Goal: Task Accomplishment & Management: Manage account settings

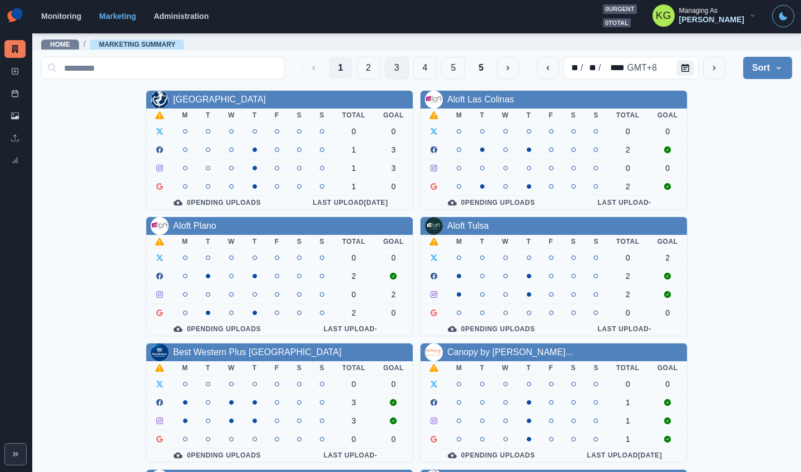
click at [393, 71] on button "3" at bounding box center [397, 68] width 24 height 22
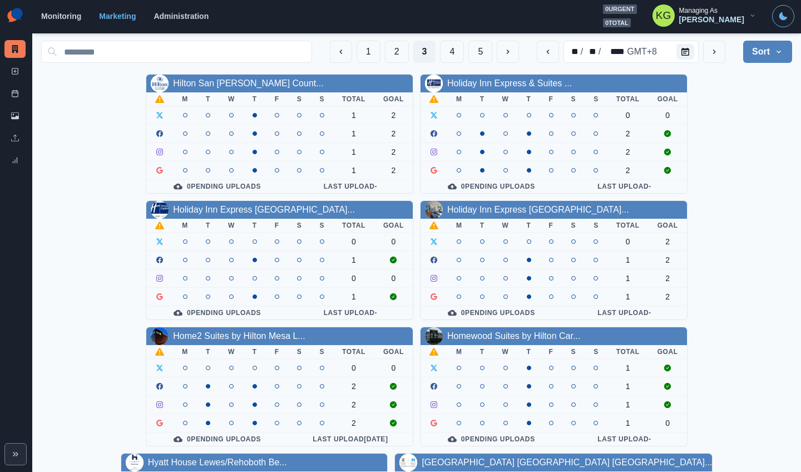
scroll to position [14, 0]
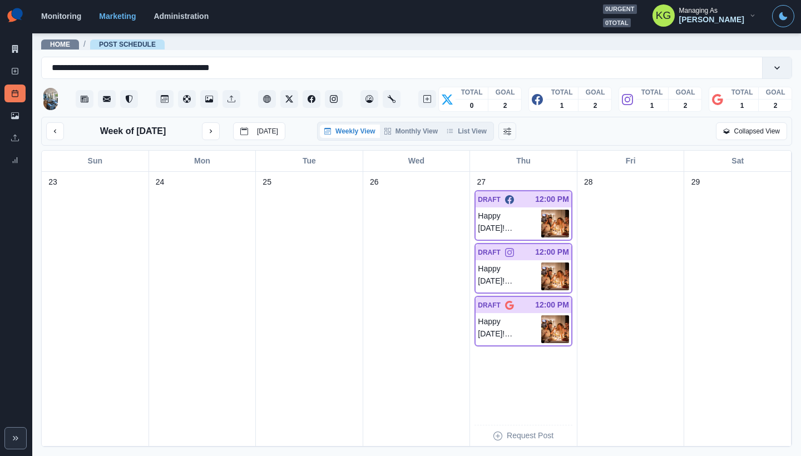
click at [466, 141] on div "Weekly View Monthly View List View" at bounding box center [405, 131] width 177 height 19
click at [464, 136] on button "List View" at bounding box center [466, 131] width 49 height 13
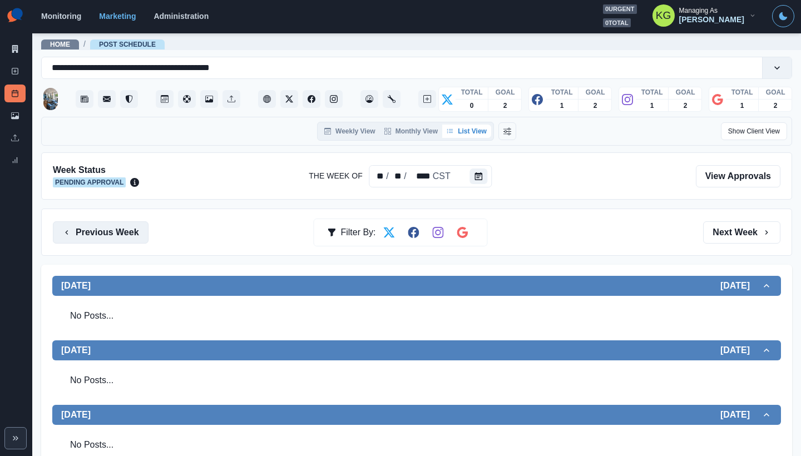
click at [132, 237] on button "Previous Week" at bounding box center [101, 233] width 96 height 22
click at [155, 238] on div "Previous Week Filter By: Next Week" at bounding box center [417, 233] width 728 height 22
click at [118, 239] on button "Previous Week" at bounding box center [101, 233] width 96 height 22
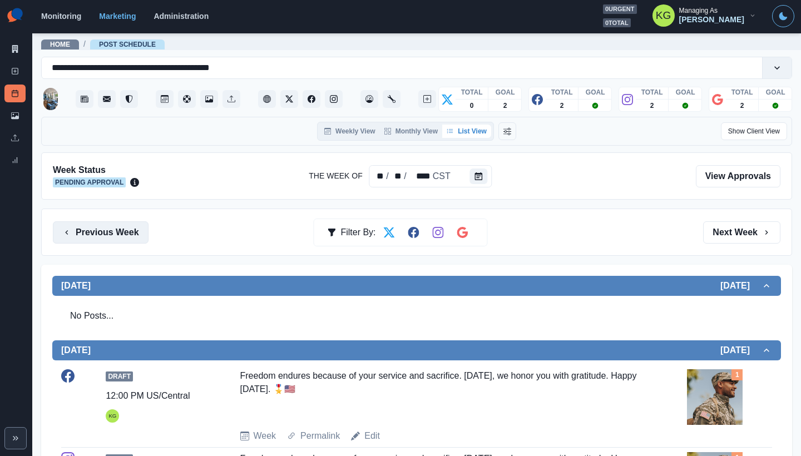
click at [133, 233] on button "Previous Week" at bounding box center [101, 233] width 96 height 22
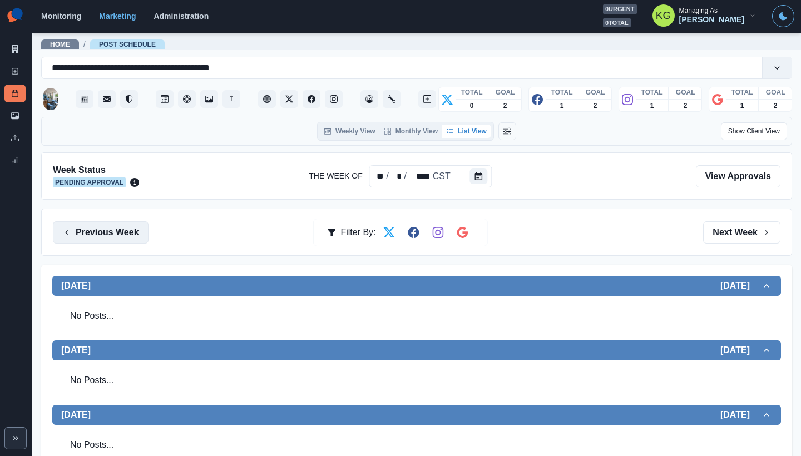
click at [110, 229] on button "Previous Week" at bounding box center [101, 233] width 96 height 22
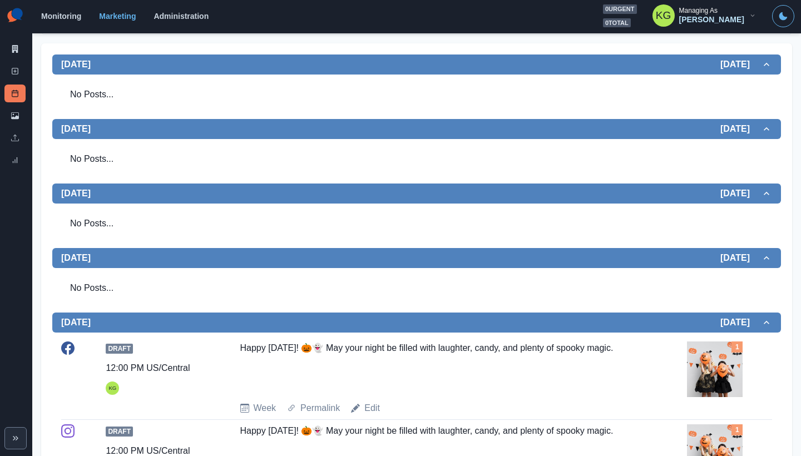
scroll to position [2, 0]
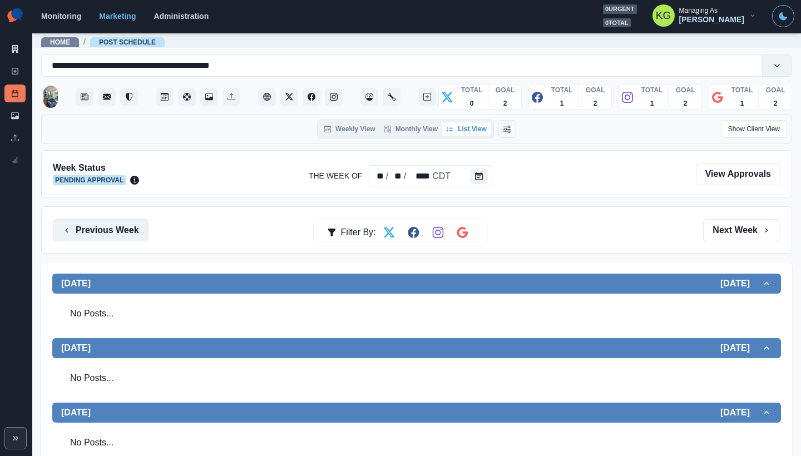
click at [132, 230] on button "Previous Week" at bounding box center [101, 230] width 96 height 22
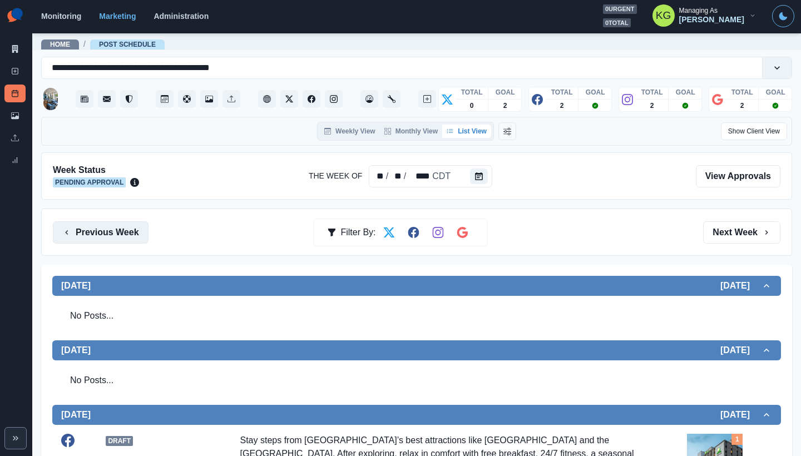
click at [139, 237] on button "Previous Week" at bounding box center [101, 233] width 96 height 22
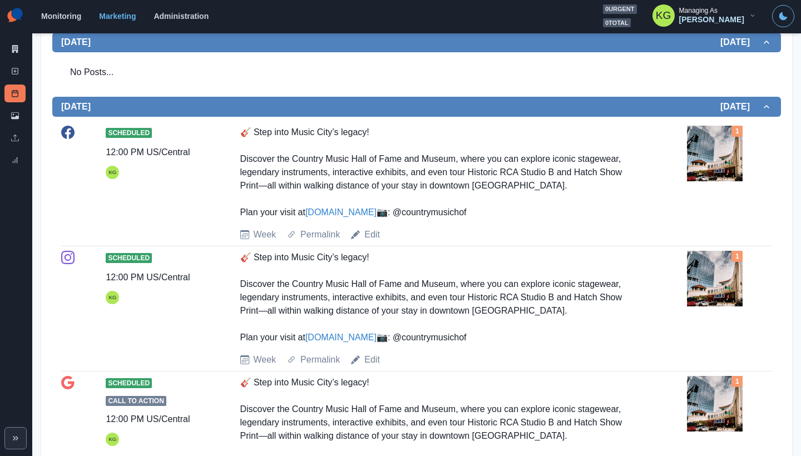
scroll to position [43, 0]
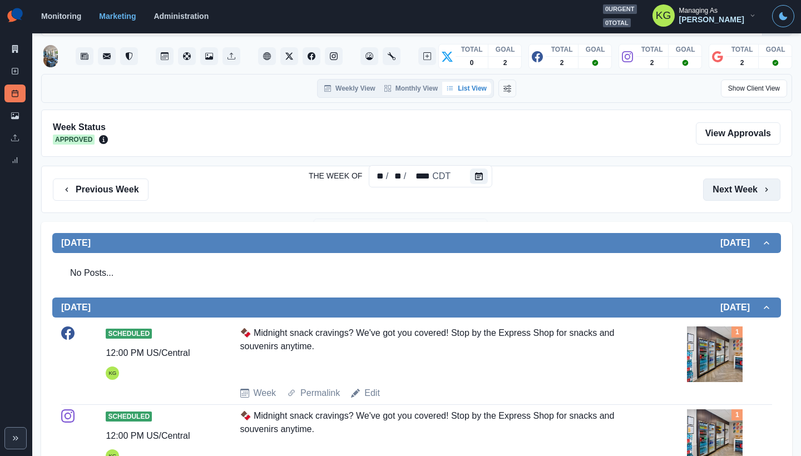
click at [737, 188] on button "Next Week" at bounding box center [741, 190] width 77 height 22
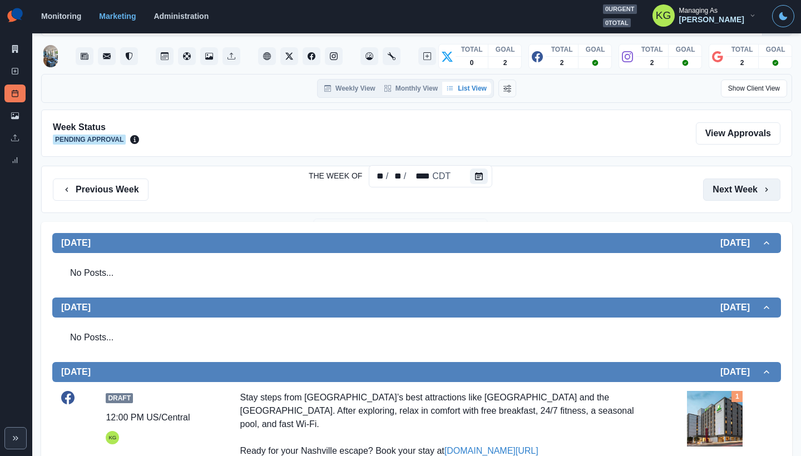
click at [737, 189] on button "Next Week" at bounding box center [741, 190] width 77 height 22
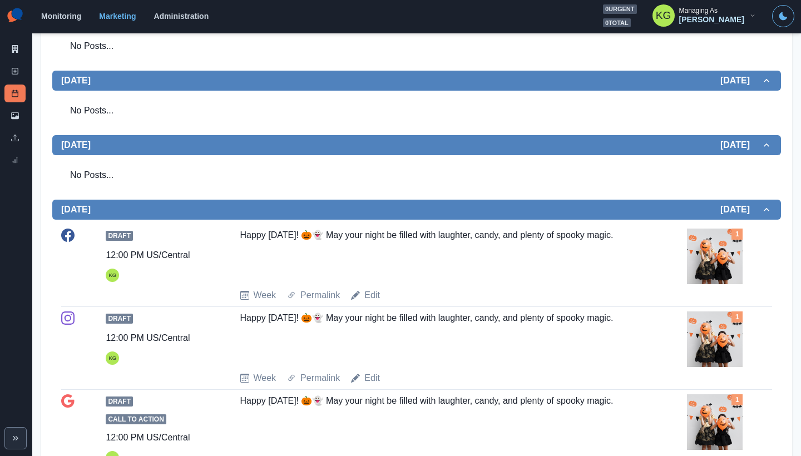
scroll to position [111, 0]
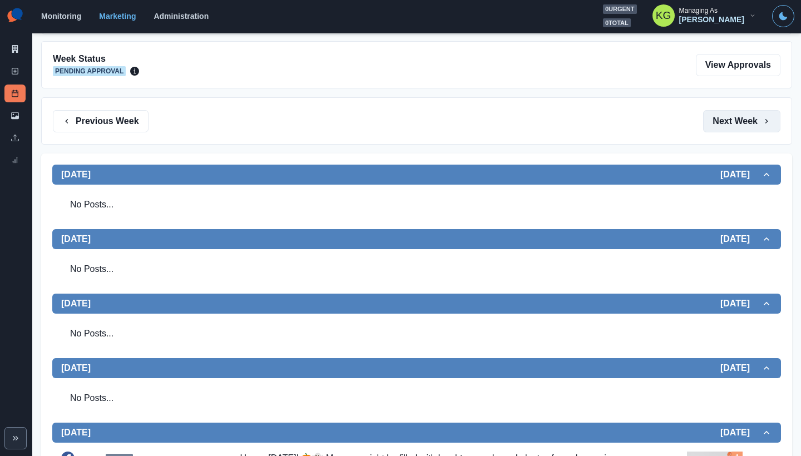
click at [730, 125] on button "Next Week" at bounding box center [741, 121] width 77 height 22
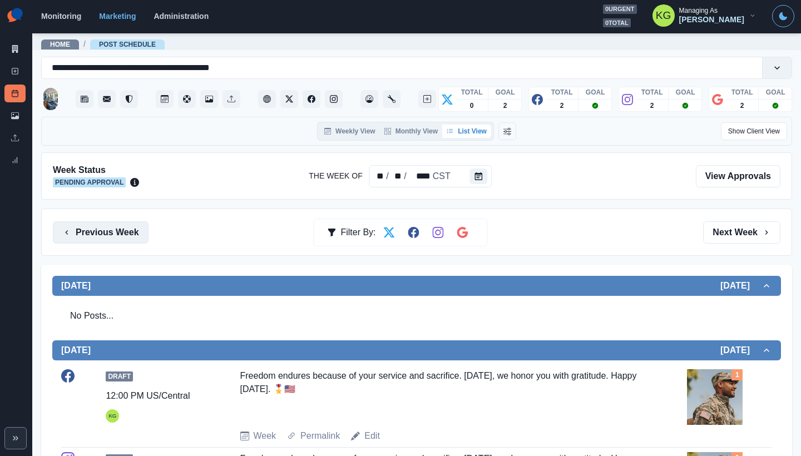
click at [80, 238] on button "Previous Week" at bounding box center [101, 233] width 96 height 22
